Goal: Task Accomplishment & Management: Manage account settings

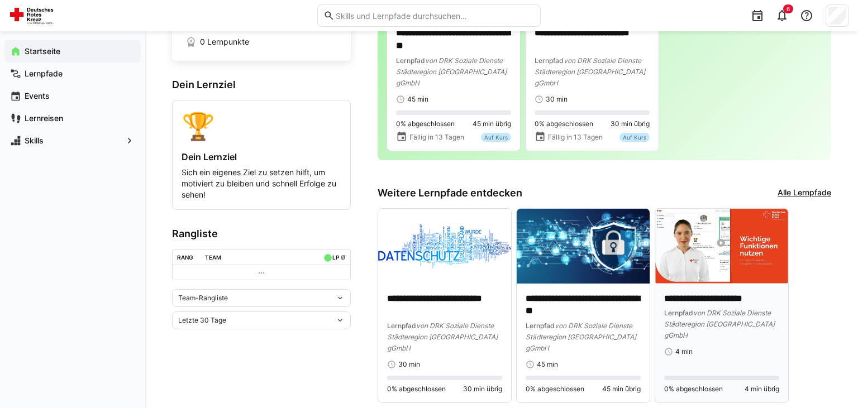
scroll to position [107, 0]
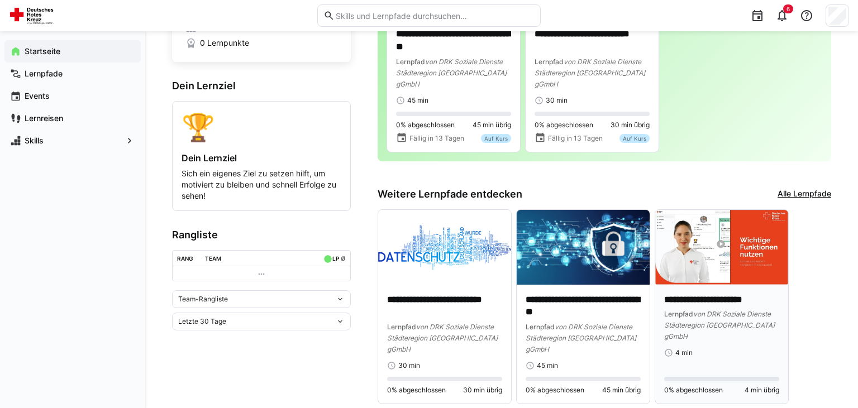
click at [700, 251] on img at bounding box center [721, 247] width 133 height 75
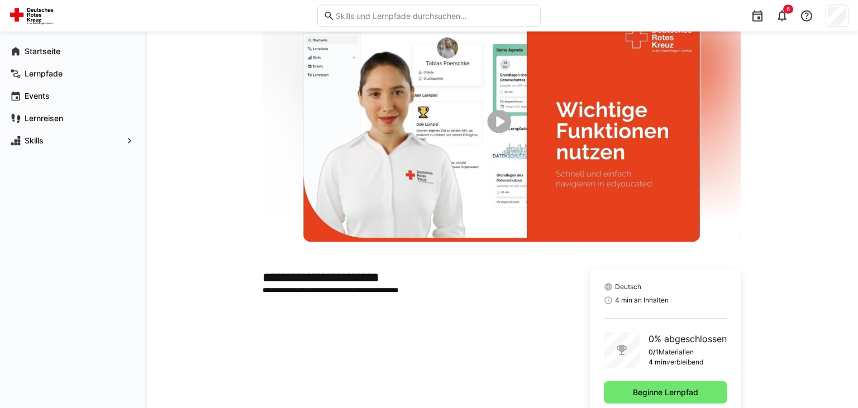
scroll to position [74, 0]
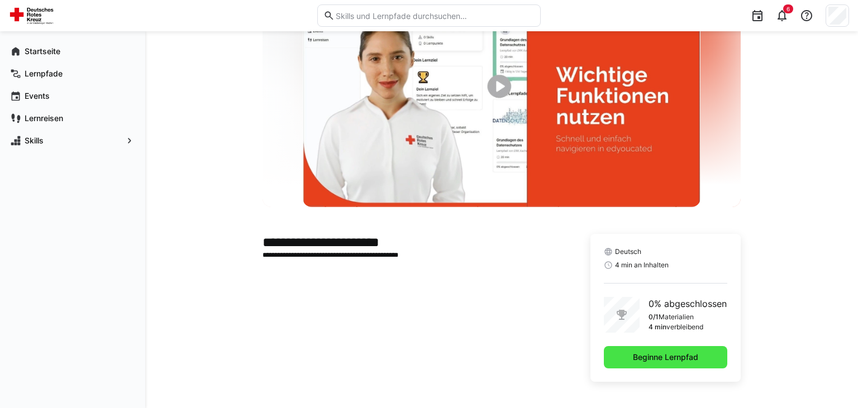
click at [636, 357] on span "Beginne Lernpfad" at bounding box center [665, 357] width 69 height 11
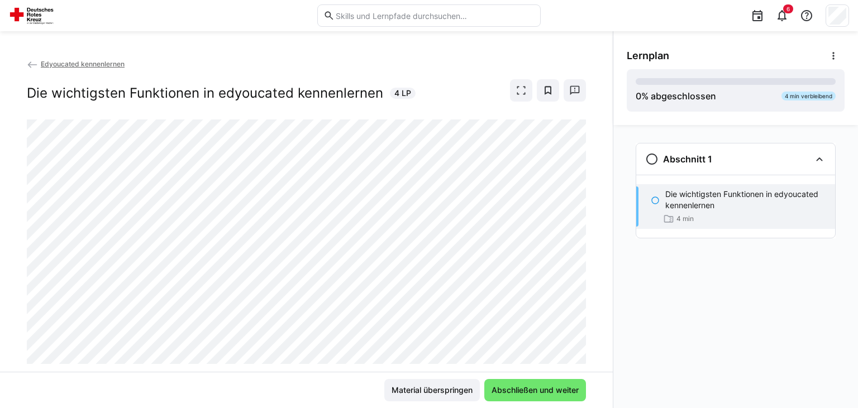
scroll to position [27, 0]
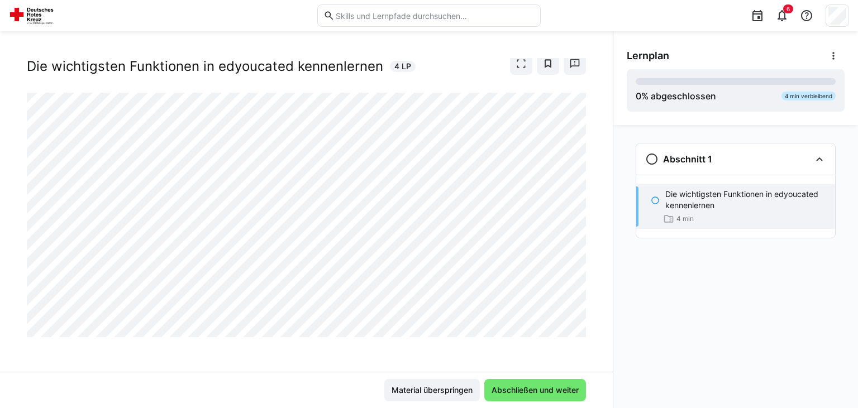
click at [832, 5] on div at bounding box center [837, 15] width 23 height 22
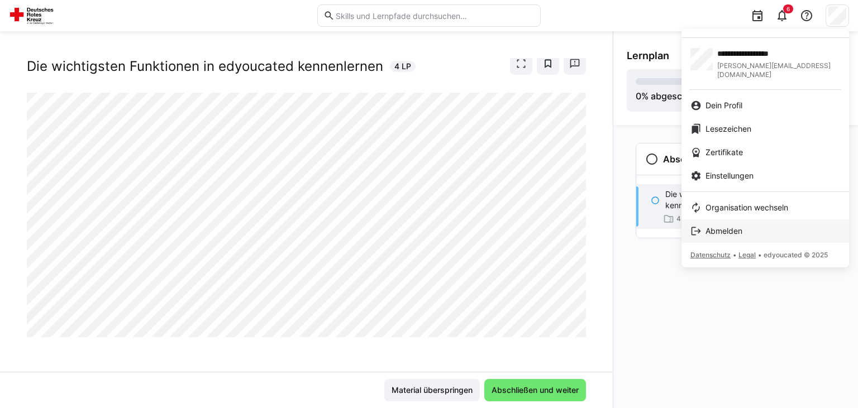
click at [750, 226] on div "Abmelden" at bounding box center [765, 231] width 150 height 11
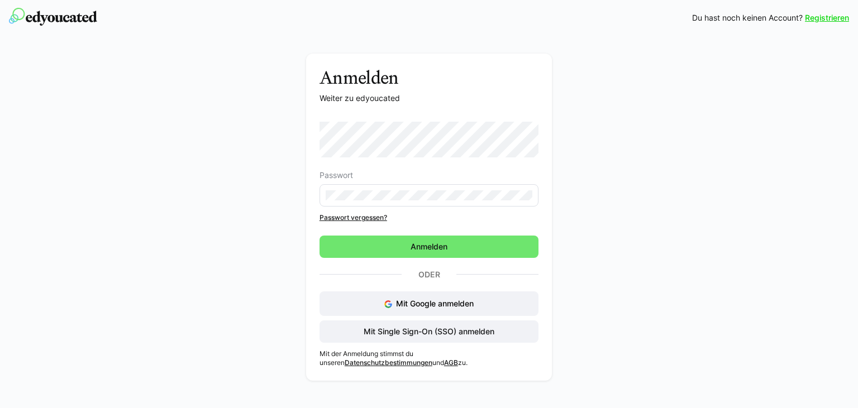
click at [416, 202] on eds-input at bounding box center [428, 195] width 219 height 22
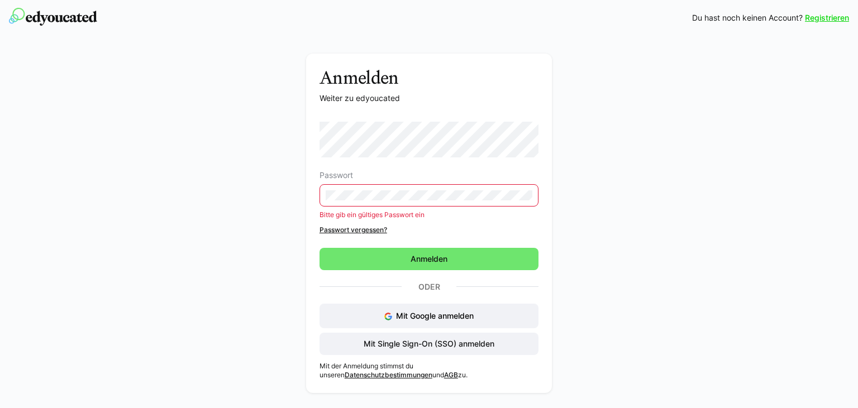
click at [354, 189] on eds-input at bounding box center [428, 195] width 219 height 22
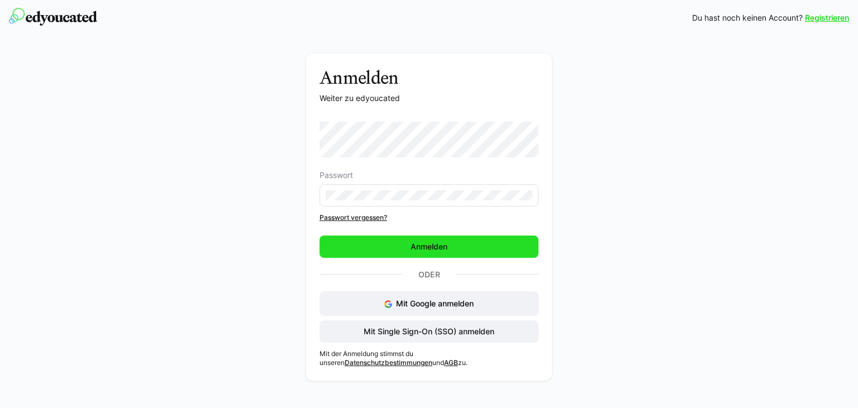
click at [499, 241] on span "Anmelden" at bounding box center [428, 247] width 219 height 22
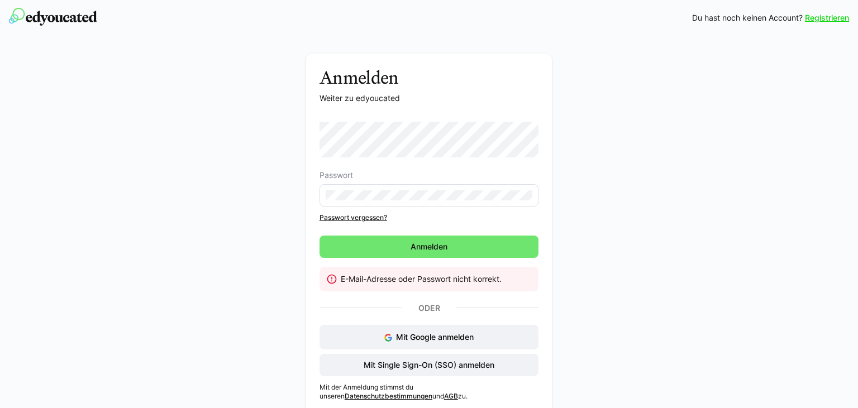
click at [442, 202] on eds-input at bounding box center [428, 195] width 219 height 22
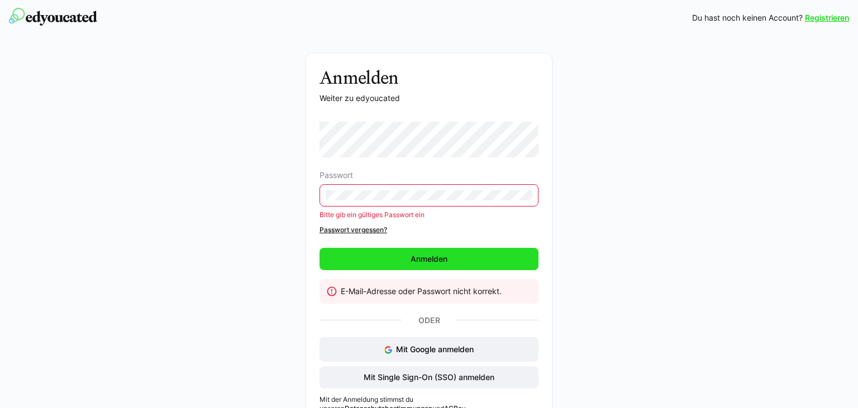
click at [412, 265] on span "Anmelden" at bounding box center [428, 259] width 219 height 22
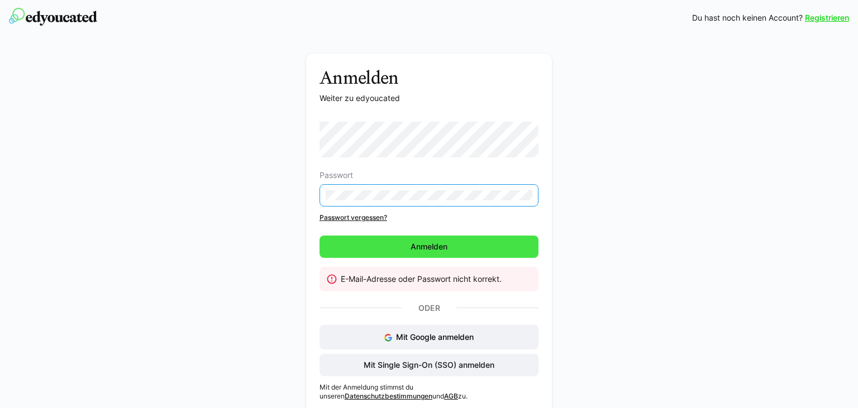
click at [443, 251] on span "Anmelden" at bounding box center [429, 246] width 40 height 11
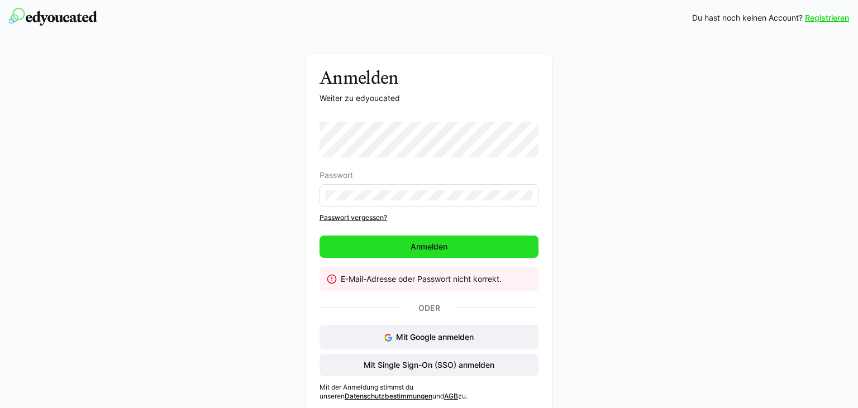
click at [429, 242] on span "Anmelden" at bounding box center [429, 246] width 40 height 11
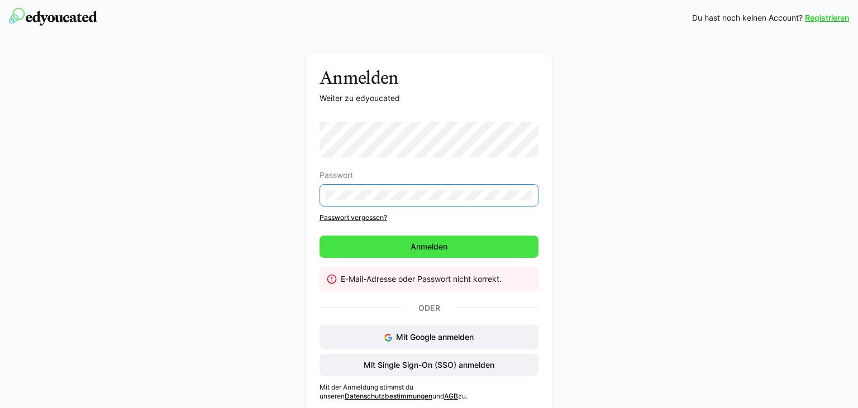
click at [434, 247] on span "Anmelden" at bounding box center [429, 246] width 40 height 11
